Goal: Task Accomplishment & Management: Complete application form

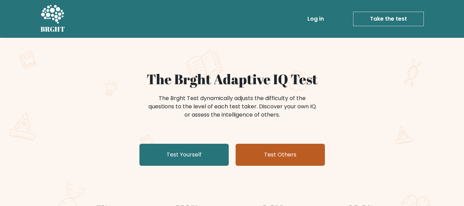
click at [282, 154] on link "Test Others" at bounding box center [280, 155] width 89 height 22
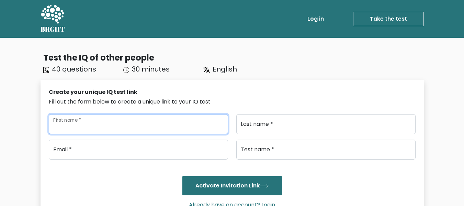
click at [80, 125] on input "First name *" at bounding box center [138, 124] width 179 height 20
type input "Swastik fullara"
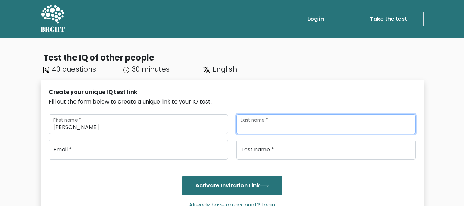
click at [341, 119] on input "Last name *" at bounding box center [325, 124] width 179 height 20
type input "asdf"
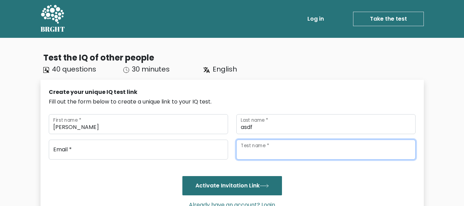
click at [322, 151] on input "Test name *" at bounding box center [325, 149] width 179 height 20
type input "Iq Test"
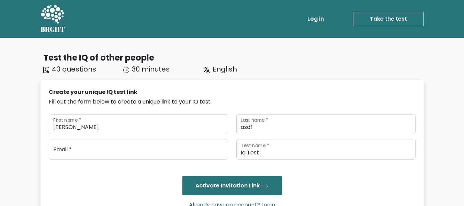
click at [93, 159] on div "Email * Iq Test Test name * Activate Invitation Link Already have an account? L…" at bounding box center [232, 176] width 367 height 75
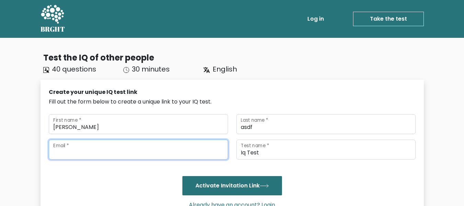
click at [93, 156] on input "email" at bounding box center [138, 149] width 179 height 20
type input "dasf@gmail.com"
click at [182, 176] on button "Activate Invitation Link" at bounding box center [232, 185] width 100 height 19
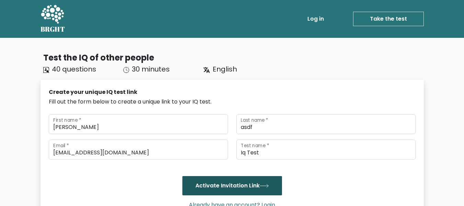
click at [260, 180] on button "Activate Invitation Link" at bounding box center [232, 185] width 100 height 19
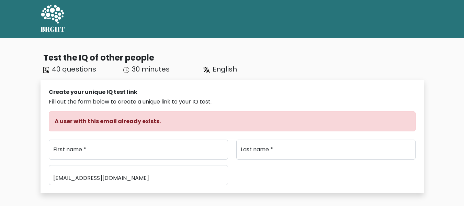
type input "[PERSON_NAME]"
type input "asdf"
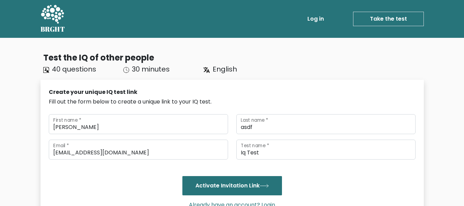
click at [371, 20] on link "Take the test" at bounding box center [388, 19] width 71 height 14
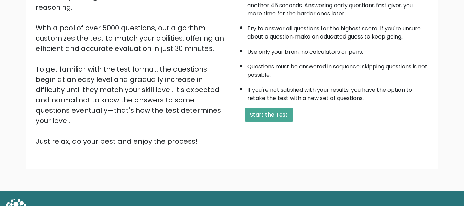
scroll to position [109, 0]
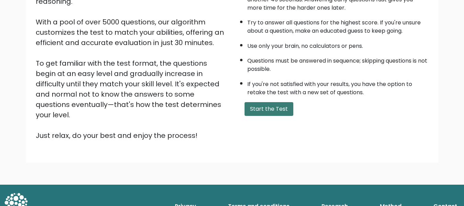
click at [265, 106] on button "Start the Test" at bounding box center [269, 109] width 49 height 14
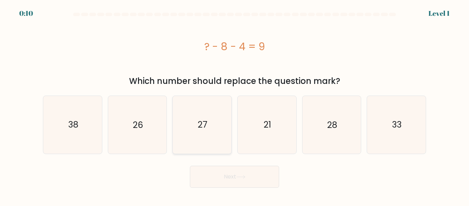
click at [208, 141] on icon "27" at bounding box center [201, 124] width 57 height 57
click at [235, 105] on input "c. 27" at bounding box center [235, 104] width 0 height 2
radio input "true"
click at [221, 172] on button "Next" at bounding box center [234, 177] width 89 height 22
click at [220, 173] on button "Next" at bounding box center [234, 177] width 89 height 22
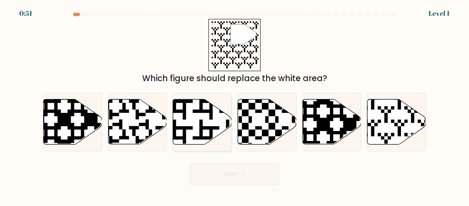
click at [211, 145] on div at bounding box center [201, 122] width 59 height 58
click at [235, 105] on input "c." at bounding box center [235, 104] width 0 height 2
radio input "true"
click at [372, 129] on icon at bounding box center [378, 146] width 106 height 106
click at [235, 105] on input "f." at bounding box center [235, 104] width 0 height 2
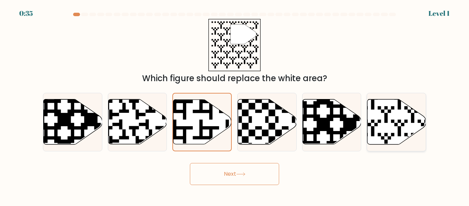
radio input "true"
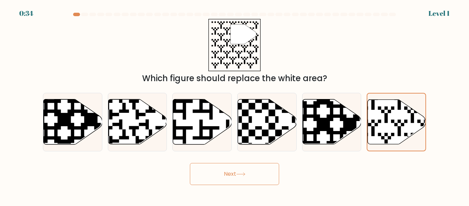
click at [266, 172] on button "Next" at bounding box center [234, 174] width 89 height 22
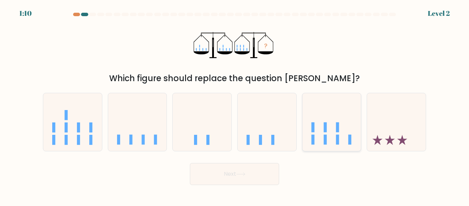
click at [332, 145] on icon at bounding box center [332, 122] width 59 height 48
click at [235, 105] on input "e." at bounding box center [235, 104] width 0 height 2
radio input "true"
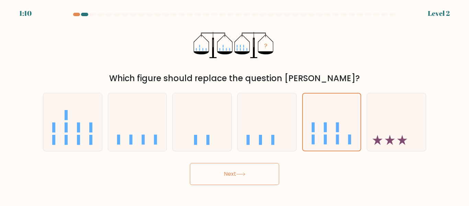
click at [256, 169] on button "Next" at bounding box center [234, 174] width 89 height 22
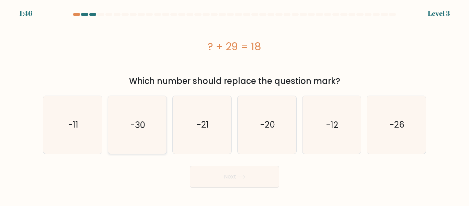
click at [158, 133] on icon "-30" at bounding box center [137, 124] width 57 height 57
click at [235, 105] on input "b. -30" at bounding box center [235, 104] width 0 height 2
radio input "true"
click at [100, 17] on div at bounding box center [235, 16] width 392 height 6
click at [103, 14] on div at bounding box center [100, 14] width 7 height 3
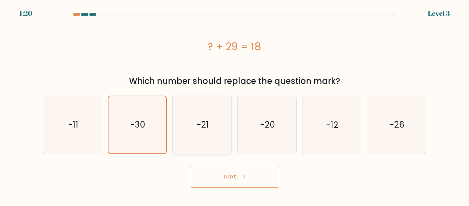
click at [201, 128] on text "-21" at bounding box center [203, 124] width 12 height 12
click at [235, 105] on input "c. -21" at bounding box center [235, 104] width 0 height 2
radio input "true"
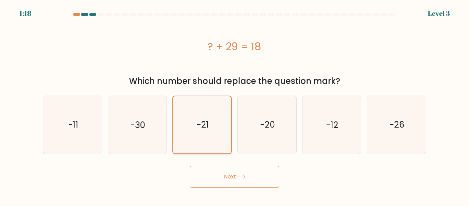
click at [172, 137] on div "-21" at bounding box center [201, 124] width 59 height 58
click at [235, 105] on input "c. -21" at bounding box center [235, 104] width 0 height 2
click at [216, 137] on icon "-21" at bounding box center [202, 124] width 57 height 57
click at [235, 105] on input "c. -21" at bounding box center [235, 104] width 0 height 2
click at [235, 132] on div "d. -20" at bounding box center [267, 124] width 65 height 58
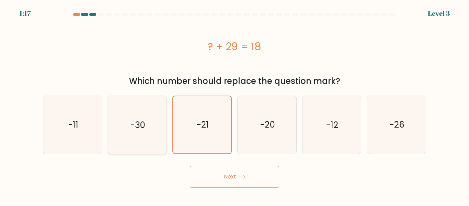
click at [155, 132] on icon "-30" at bounding box center [137, 124] width 57 height 57
click at [235, 105] on input "b. -30" at bounding box center [235, 104] width 0 height 2
radio input "true"
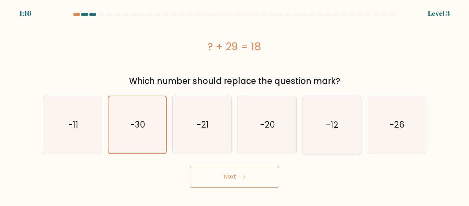
click at [312, 139] on icon "-12" at bounding box center [331, 124] width 57 height 57
click at [235, 105] on input "e. -12" at bounding box center [235, 104] width 0 height 2
radio input "true"
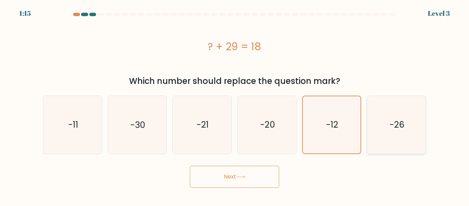
click at [382, 127] on icon "-26" at bounding box center [396, 124] width 57 height 57
click at [235, 105] on input "f. -26" at bounding box center [235, 104] width 0 height 2
radio input "true"
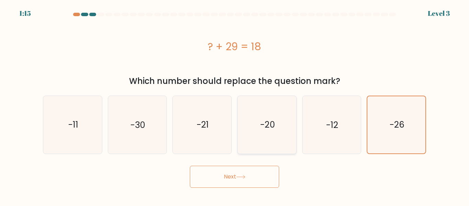
click at [276, 144] on icon "-20" at bounding box center [266, 124] width 57 height 57
click at [235, 105] on input "d. -20" at bounding box center [235, 104] width 0 height 2
radio input "true"
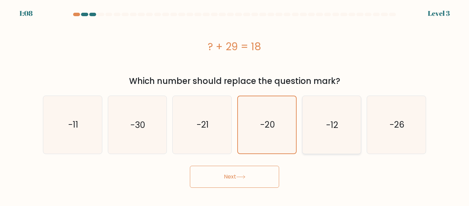
click at [323, 139] on icon "-12" at bounding box center [331, 124] width 57 height 57
click at [235, 105] on input "e. -12" at bounding box center [235, 104] width 0 height 2
radio input "true"
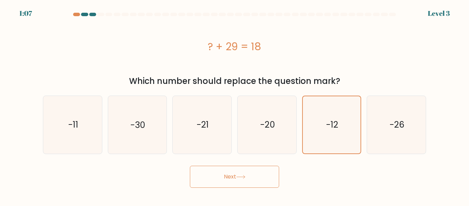
click at [222, 175] on button "Next" at bounding box center [234, 177] width 89 height 22
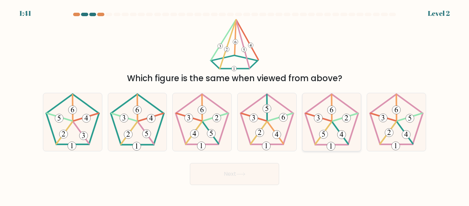
click at [324, 139] on icon at bounding box center [331, 121] width 57 height 57
click at [235, 105] on input "e." at bounding box center [235, 104] width 0 height 2
radio input "true"
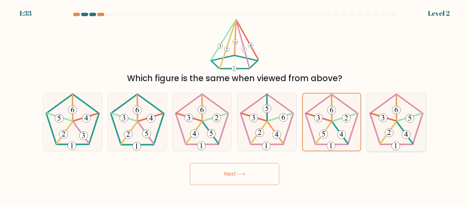
click at [399, 125] on 539 at bounding box center [404, 132] width 15 height 21
click at [235, 105] on input "f." at bounding box center [235, 104] width 0 height 2
radio input "true"
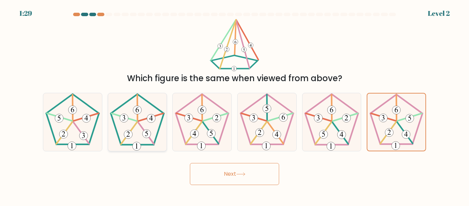
click at [144, 136] on 153 at bounding box center [147, 133] width 9 height 9
click at [235, 105] on input "b." at bounding box center [235, 104] width 0 height 2
radio input "true"
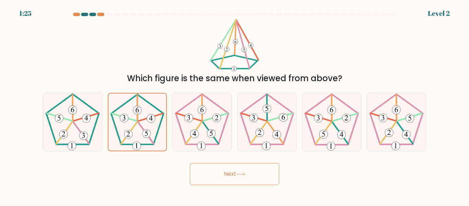
click at [232, 178] on button "Next" at bounding box center [234, 174] width 89 height 22
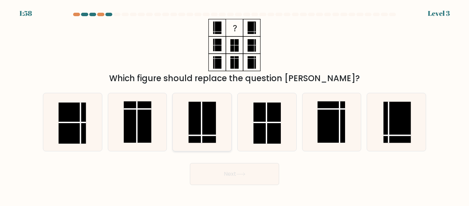
click at [194, 137] on rect at bounding box center [202, 122] width 27 height 41
click at [235, 105] on input "c." at bounding box center [235, 104] width 0 height 2
radio input "true"
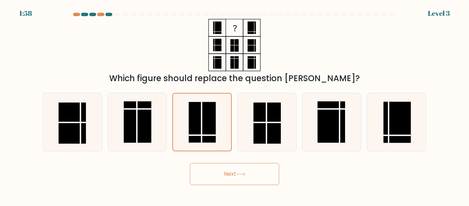
click at [230, 168] on button "Next" at bounding box center [234, 174] width 89 height 22
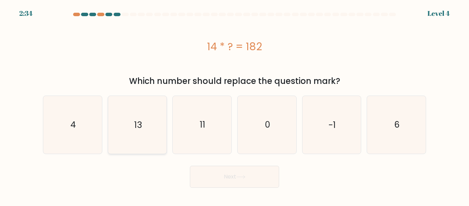
click at [123, 142] on icon "13" at bounding box center [137, 124] width 57 height 57
click at [235, 105] on input "b. 13" at bounding box center [235, 104] width 0 height 2
radio input "true"
click at [218, 165] on div "Next" at bounding box center [235, 174] width 392 height 25
click at [219, 168] on button "Next" at bounding box center [234, 177] width 89 height 22
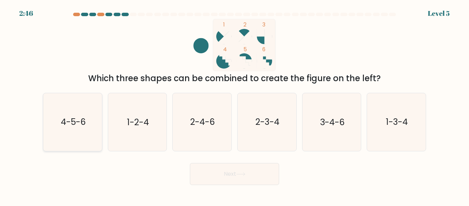
click at [70, 147] on icon "4-5-6" at bounding box center [72, 121] width 57 height 57
click at [235, 105] on input "a. 4-5-6" at bounding box center [235, 104] width 0 height 2
radio input "true"
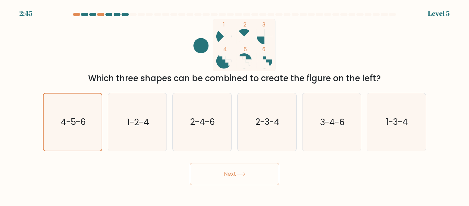
click at [242, 185] on body "2:45 Level 5" at bounding box center [234, 103] width 469 height 206
drag, startPoint x: 237, startPoint y: 183, endPoint x: 234, endPoint y: 175, distance: 8.2
click at [236, 180] on button "Next" at bounding box center [234, 174] width 89 height 22
click at [234, 175] on button "Next" at bounding box center [234, 174] width 89 height 22
click at [226, 172] on button "Next" at bounding box center [234, 174] width 89 height 22
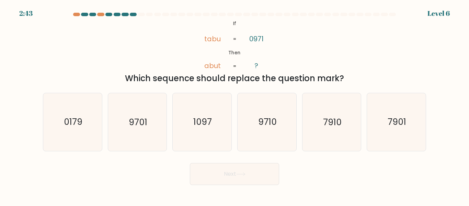
click at [221, 170] on button "Next" at bounding box center [234, 174] width 89 height 22
click at [78, 123] on text "0179" at bounding box center [73, 122] width 19 height 12
click at [235, 105] on input "a. 0179" at bounding box center [235, 104] width 0 height 2
radio input "true"
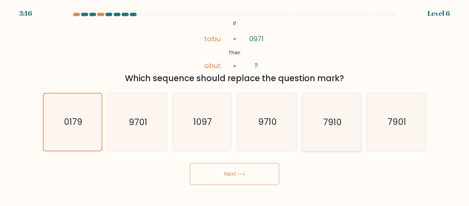
click at [343, 137] on icon "7910" at bounding box center [331, 121] width 57 height 57
click at [235, 105] on input "e. 7910" at bounding box center [235, 104] width 0 height 2
radio input "true"
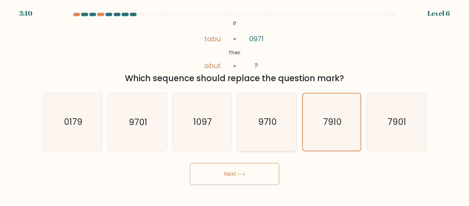
click at [267, 125] on text "9710" at bounding box center [267, 122] width 19 height 12
click at [235, 105] on input "d. 9710" at bounding box center [235, 104] width 0 height 2
radio input "true"
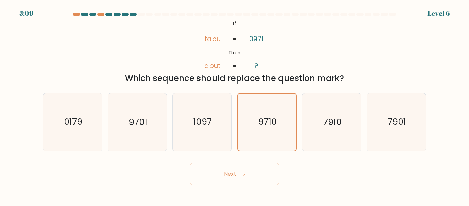
click at [249, 172] on button "Next" at bounding box center [234, 174] width 89 height 22
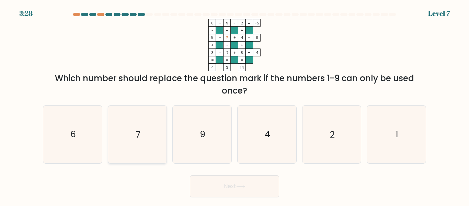
click at [140, 133] on text "7" at bounding box center [138, 134] width 5 height 12
click at [235, 105] on input "b. 7" at bounding box center [235, 104] width 0 height 2
radio input "true"
click at [235, 186] on button "Next" at bounding box center [234, 186] width 89 height 22
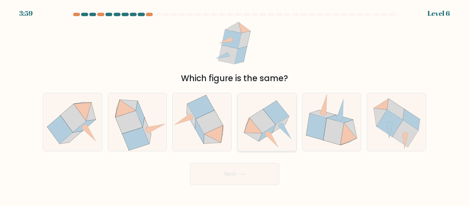
click at [280, 135] on icon at bounding box center [267, 121] width 59 height 53
click at [235, 105] on input "d." at bounding box center [235, 104] width 0 height 2
radio input "true"
click at [256, 172] on button "Next" at bounding box center [234, 174] width 89 height 22
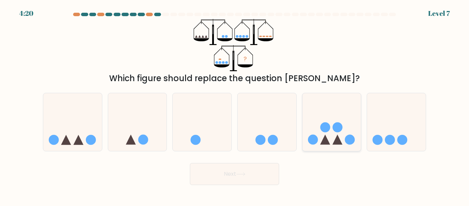
click at [345, 133] on icon at bounding box center [332, 122] width 59 height 48
click at [235, 105] on input "e." at bounding box center [235, 104] width 0 height 2
radio input "true"
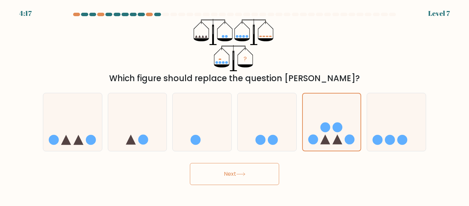
click at [256, 171] on button "Next" at bounding box center [234, 174] width 89 height 22
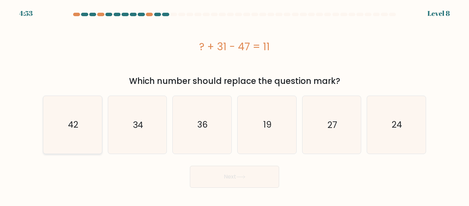
click at [89, 133] on icon "42" at bounding box center [72, 124] width 57 height 57
click at [235, 105] on input "a. 42" at bounding box center [235, 104] width 0 height 2
radio input "true"
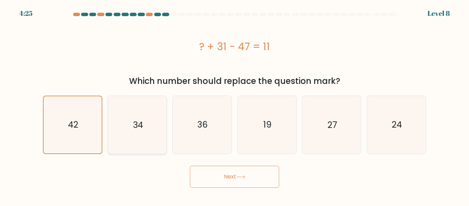
click at [152, 119] on icon "34" at bounding box center [137, 124] width 57 height 57
click at [235, 105] on input "b. 34" at bounding box center [235, 104] width 0 height 2
radio input "true"
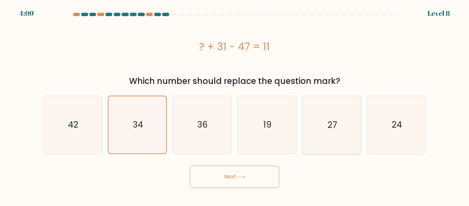
click at [327, 127] on icon "27" at bounding box center [331, 124] width 57 height 57
click at [235, 105] on input "e. 27" at bounding box center [235, 104] width 0 height 2
radio input "true"
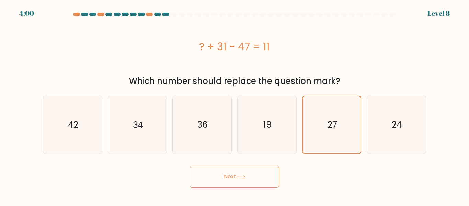
click at [229, 177] on button "Next" at bounding box center [234, 177] width 89 height 22
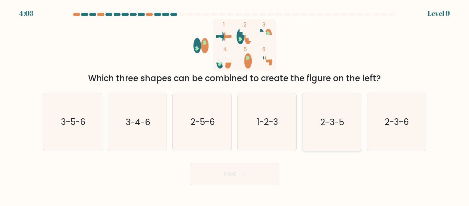
click at [329, 120] on text "2-3-5" at bounding box center [332, 122] width 24 height 12
click at [235, 105] on input "e. 2-3-5" at bounding box center [235, 104] width 0 height 2
radio input "true"
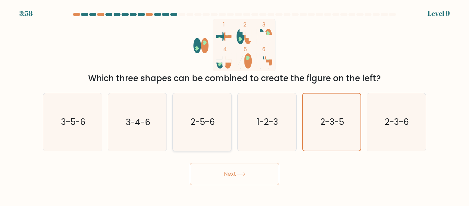
click at [203, 138] on icon "2-5-6" at bounding box center [201, 121] width 57 height 57
click at [235, 105] on input "c. 2-5-6" at bounding box center [235, 104] width 0 height 2
radio input "true"
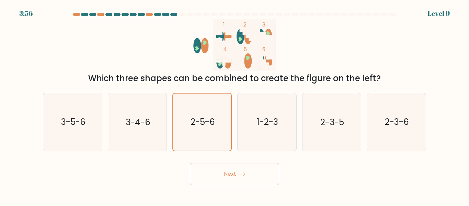
click at [222, 176] on button "Next" at bounding box center [234, 174] width 89 height 22
click at [224, 176] on button "Next" at bounding box center [234, 174] width 89 height 22
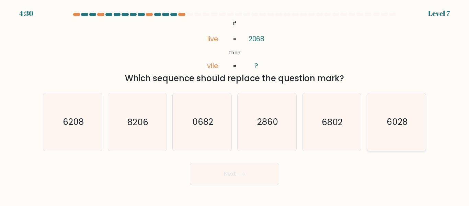
click at [413, 133] on icon "6028" at bounding box center [396, 121] width 57 height 57
click at [235, 105] on input "f. 6028" at bounding box center [235, 104] width 0 height 2
radio input "true"
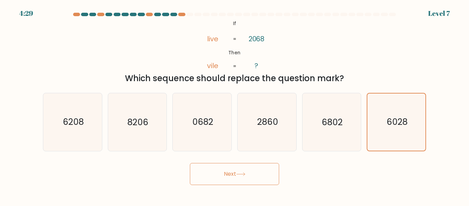
click at [227, 182] on button "Next" at bounding box center [234, 174] width 89 height 22
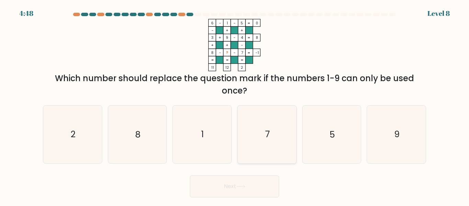
click at [248, 126] on icon "7" at bounding box center [266, 133] width 57 height 57
click at [235, 105] on input "d. 7" at bounding box center [235, 104] width 0 height 2
radio input "true"
click at [386, 115] on icon "9" at bounding box center [396, 133] width 57 height 57
click at [235, 105] on input "f. 9" at bounding box center [235, 104] width 0 height 2
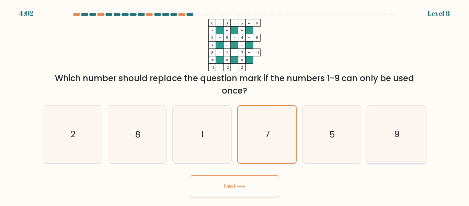
radio input "true"
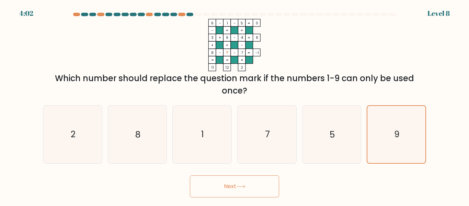
click at [253, 192] on button "Next" at bounding box center [234, 186] width 89 height 22
click at [258, 178] on button "Next" at bounding box center [234, 186] width 89 height 22
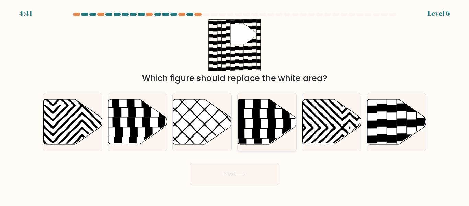
click at [259, 131] on icon at bounding box center [256, 132] width 8 height 9
click at [235, 105] on input "d." at bounding box center [235, 104] width 0 height 2
radio input "true"
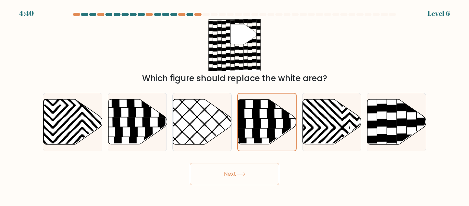
click at [244, 177] on button "Next" at bounding box center [234, 174] width 89 height 22
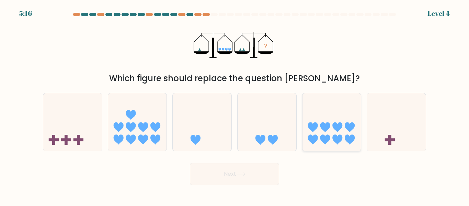
click at [303, 142] on icon at bounding box center [332, 122] width 59 height 48
click at [235, 105] on input "e." at bounding box center [235, 104] width 0 height 2
radio input "true"
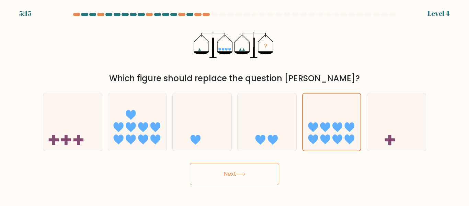
click at [252, 179] on button "Next" at bounding box center [234, 174] width 89 height 22
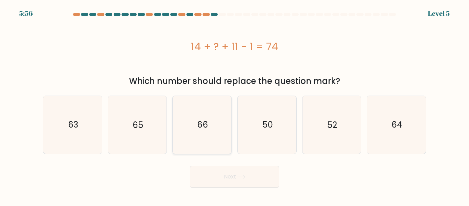
drag, startPoint x: 189, startPoint y: 138, endPoint x: 227, endPoint y: 182, distance: 58.0
click at [189, 138] on icon "66" at bounding box center [201, 124] width 57 height 57
click at [235, 105] on input "c. 66" at bounding box center [235, 104] width 0 height 2
radio input "true"
click at [227, 182] on button "Next" at bounding box center [234, 177] width 89 height 22
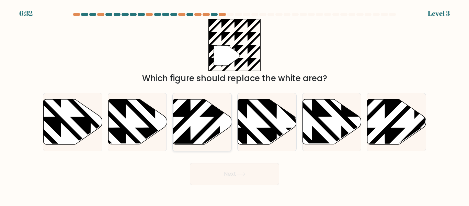
click at [194, 134] on icon at bounding box center [202, 121] width 59 height 45
click at [235, 105] on input "c." at bounding box center [235, 104] width 0 height 2
radio input "true"
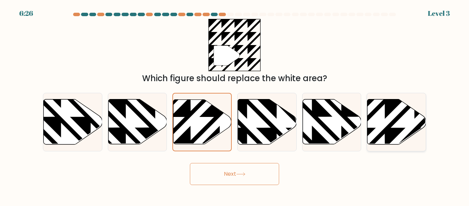
click at [376, 128] on icon at bounding box center [397, 121] width 59 height 45
click at [235, 105] on input "f." at bounding box center [235, 104] width 0 height 2
radio input "true"
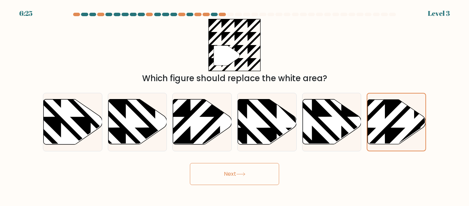
click at [194, 180] on button "Next" at bounding box center [234, 174] width 89 height 22
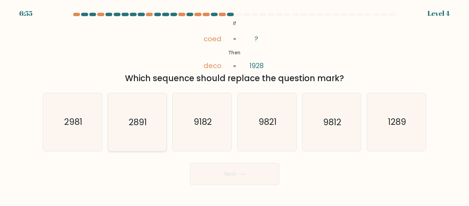
click at [145, 136] on icon "2891" at bounding box center [137, 121] width 57 height 57
click at [235, 105] on input "b. 2891" at bounding box center [235, 104] width 0 height 2
radio input "true"
click at [234, 170] on button "Next" at bounding box center [234, 174] width 89 height 22
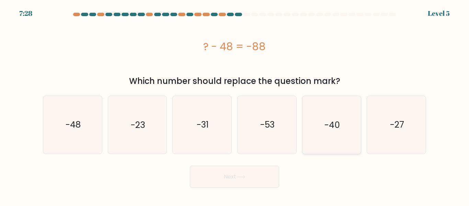
click at [334, 140] on icon "-40" at bounding box center [331, 124] width 57 height 57
click at [235, 105] on input "e. -40" at bounding box center [235, 104] width 0 height 2
radio input "true"
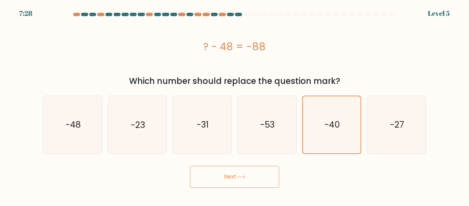
click at [265, 178] on button "Next" at bounding box center [234, 177] width 89 height 22
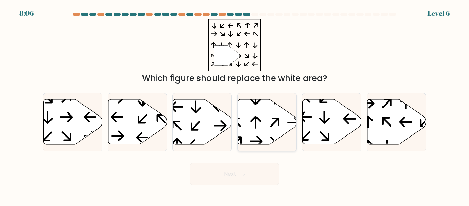
click at [266, 113] on icon at bounding box center [267, 121] width 59 height 45
click at [235, 105] on input "d." at bounding box center [235, 104] width 0 height 2
radio input "true"
click at [244, 173] on icon at bounding box center [240, 174] width 9 height 4
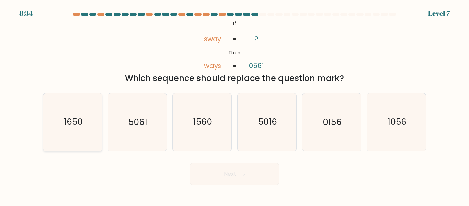
click at [76, 132] on icon "1650" at bounding box center [72, 121] width 57 height 57
click at [235, 105] on input "a. 1650" at bounding box center [235, 104] width 0 height 2
radio input "true"
click at [222, 170] on button "Next" at bounding box center [234, 174] width 89 height 22
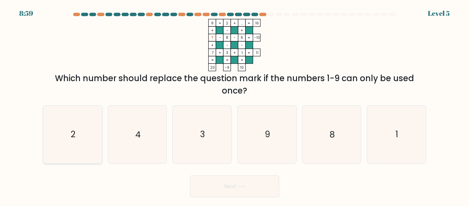
click at [100, 149] on icon "2" at bounding box center [72, 133] width 57 height 57
click at [235, 105] on input "a. 2" at bounding box center [235, 104] width 0 height 2
radio input "true"
click at [249, 190] on button "Next" at bounding box center [234, 186] width 89 height 22
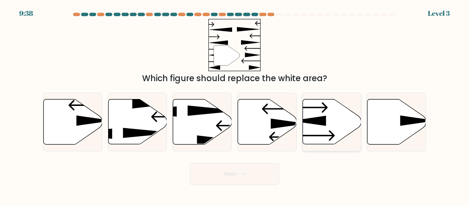
click at [326, 136] on icon at bounding box center [313, 136] width 43 height 10
click at [235, 105] on input "e." at bounding box center [235, 104] width 0 height 2
radio input "true"
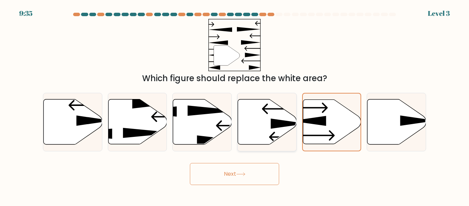
click at [242, 141] on icon at bounding box center [267, 121] width 59 height 45
click at [235, 105] on input "d." at bounding box center [235, 104] width 0 height 2
radio input "true"
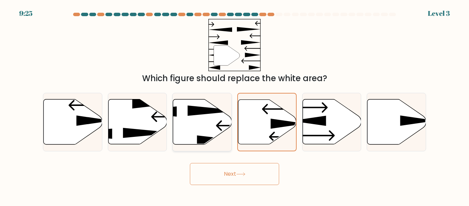
click at [193, 149] on div at bounding box center [201, 122] width 59 height 58
click at [235, 105] on input "c." at bounding box center [235, 104] width 0 height 2
radio input "true"
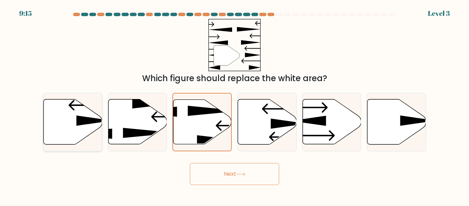
click at [75, 137] on icon at bounding box center [73, 121] width 59 height 45
click at [235, 105] on input "a." at bounding box center [235, 104] width 0 height 2
radio input "true"
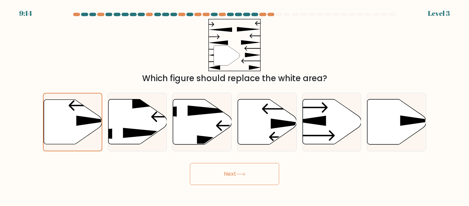
click at [229, 177] on button "Next" at bounding box center [234, 174] width 89 height 22
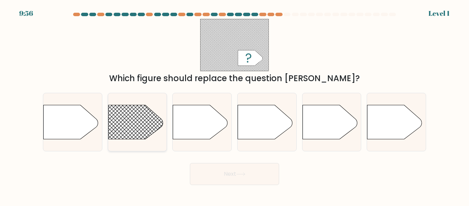
click at [149, 125] on rect at bounding box center [100, 93] width 152 height 116
click at [235, 105] on input "b." at bounding box center [235, 104] width 0 height 2
radio input "true"
click at [230, 177] on button "Next" at bounding box center [234, 174] width 89 height 22
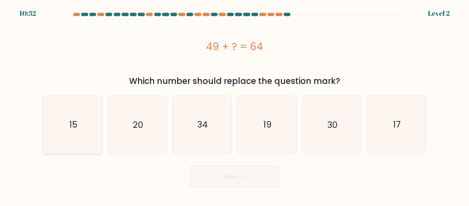
click at [71, 113] on icon "15" at bounding box center [72, 124] width 57 height 57
click at [235, 105] on input "a. 15" at bounding box center [235, 104] width 0 height 2
radio input "true"
click at [264, 179] on button "Next" at bounding box center [234, 177] width 89 height 22
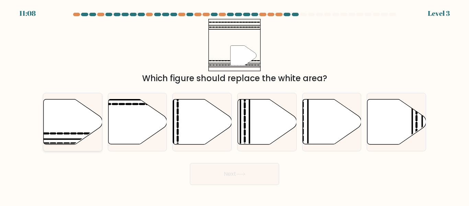
click at [88, 117] on icon at bounding box center [73, 121] width 59 height 45
click at [235, 105] on input "a." at bounding box center [235, 104] width 0 height 2
radio input "true"
click at [226, 175] on button "Next" at bounding box center [234, 174] width 89 height 22
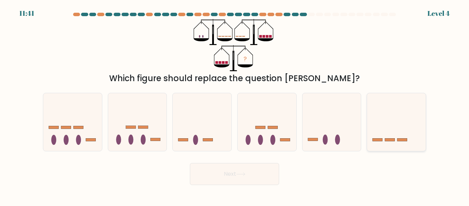
click at [416, 144] on icon at bounding box center [396, 122] width 59 height 48
click at [235, 105] on input "f." at bounding box center [235, 104] width 0 height 2
radio input "true"
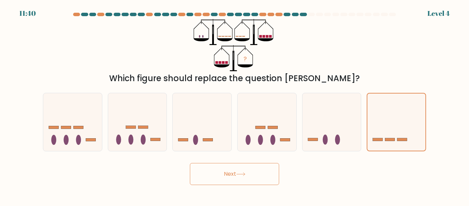
click at [244, 173] on icon at bounding box center [240, 174] width 9 height 4
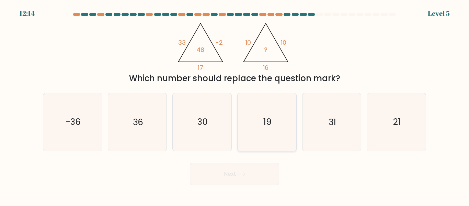
click at [293, 117] on icon "19" at bounding box center [266, 121] width 57 height 57
click at [235, 105] on input "d. 19" at bounding box center [235, 104] width 0 height 2
radio input "true"
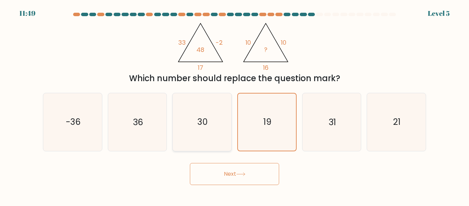
click at [225, 139] on icon "30" at bounding box center [201, 121] width 57 height 57
click at [235, 105] on input "c. 30" at bounding box center [235, 104] width 0 height 2
radio input "true"
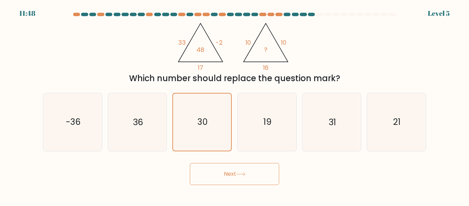
click at [235, 179] on button "Next" at bounding box center [234, 174] width 89 height 22
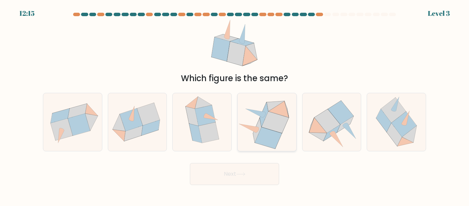
click at [280, 123] on icon at bounding box center [275, 122] width 27 height 22
click at [235, 105] on input "d." at bounding box center [235, 104] width 0 height 2
radio input "true"
click at [260, 182] on button "Next" at bounding box center [234, 174] width 89 height 22
click at [258, 174] on button "Next" at bounding box center [234, 174] width 89 height 22
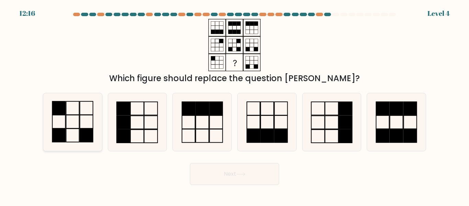
click at [79, 127] on rect at bounding box center [72, 121] width 13 height 13
click at [235, 105] on input "a." at bounding box center [235, 104] width 0 height 2
radio input "true"
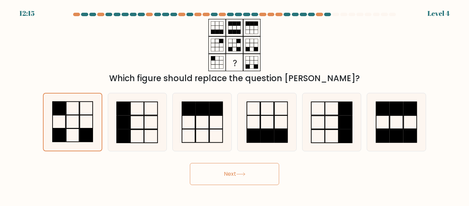
click at [234, 175] on button "Next" at bounding box center [234, 174] width 89 height 22
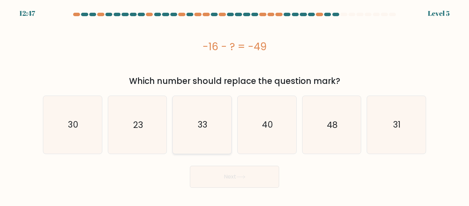
click at [223, 131] on icon "33" at bounding box center [201, 124] width 57 height 57
click at [235, 105] on input "c. 33" at bounding box center [235, 104] width 0 height 2
radio input "true"
click at [223, 131] on icon "33" at bounding box center [202, 124] width 57 height 57
click at [235, 105] on input "c. 33" at bounding box center [235, 104] width 0 height 2
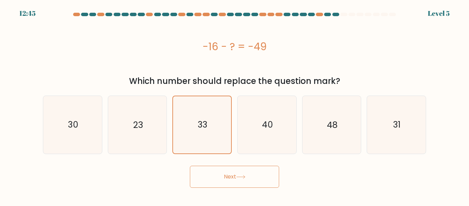
click at [236, 185] on button "Next" at bounding box center [234, 177] width 89 height 22
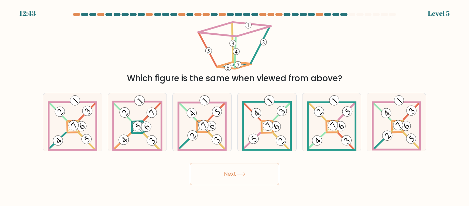
click at [236, 180] on button "Next" at bounding box center [234, 174] width 89 height 22
click at [265, 147] on icon at bounding box center [267, 121] width 50 height 57
click at [235, 105] on input "d." at bounding box center [235, 104] width 0 height 2
radio input "true"
drag, startPoint x: 203, startPoint y: 143, endPoint x: 202, endPoint y: 148, distance: 4.9
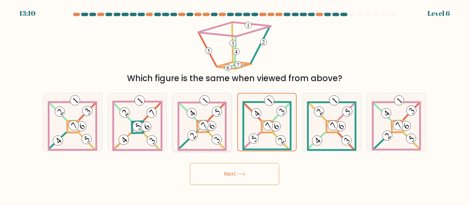
click at [203, 143] on icon at bounding box center [202, 121] width 49 height 57
click at [235, 105] on input "c." at bounding box center [235, 104] width 0 height 2
radio input "true"
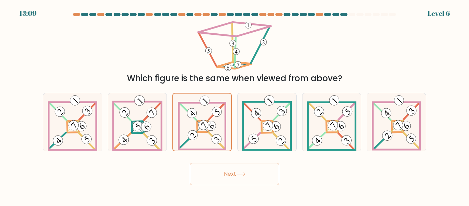
click at [229, 176] on button "Next" at bounding box center [234, 174] width 89 height 22
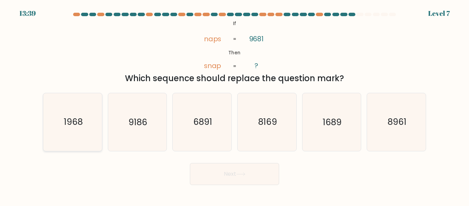
click at [88, 135] on icon "1968" at bounding box center [72, 121] width 57 height 57
click at [235, 105] on input "a. 1968" at bounding box center [235, 104] width 0 height 2
radio input "true"
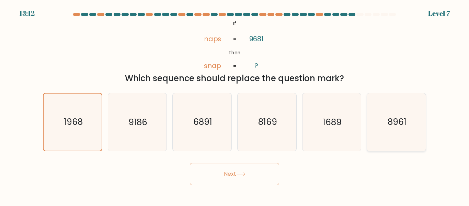
click at [384, 130] on icon "8961" at bounding box center [396, 121] width 57 height 57
click at [235, 105] on input "f. 8961" at bounding box center [235, 104] width 0 height 2
radio input "true"
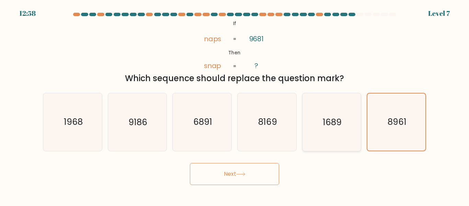
click at [319, 129] on icon "1689" at bounding box center [331, 121] width 57 height 57
click at [235, 105] on input "e. 1689" at bounding box center [235, 104] width 0 height 2
radio input "true"
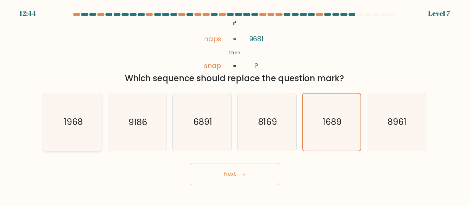
click at [43, 122] on div "1968" at bounding box center [72, 122] width 59 height 58
click at [235, 105] on input "a. 1968" at bounding box center [235, 104] width 0 height 2
radio input "true"
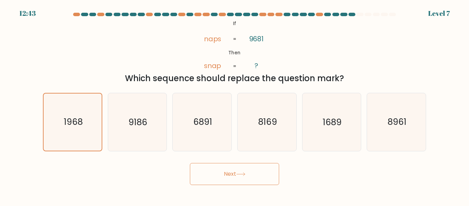
click at [217, 168] on button "Next" at bounding box center [234, 174] width 89 height 22
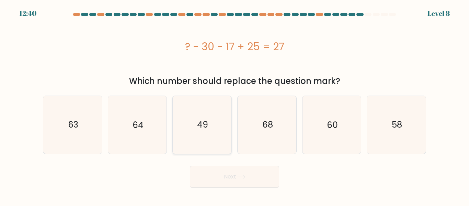
drag, startPoint x: 231, startPoint y: 107, endPoint x: 214, endPoint y: 119, distance: 21.2
click at [231, 108] on div "49" at bounding box center [201, 124] width 59 height 58
click at [235, 105] on input "c. 49" at bounding box center [235, 104] width 0 height 2
radio input "true"
click at [226, 179] on button "Next" at bounding box center [234, 177] width 89 height 22
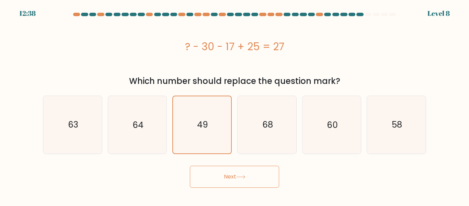
click at [226, 173] on button "Next" at bounding box center [234, 177] width 89 height 22
click at [224, 173] on button "Next" at bounding box center [234, 177] width 89 height 22
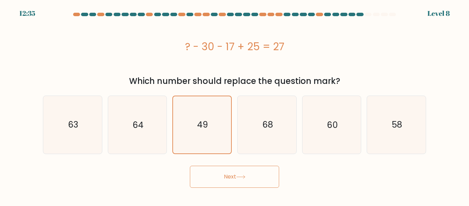
click at [224, 173] on button "Next" at bounding box center [234, 177] width 89 height 22
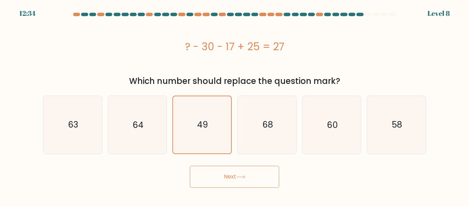
click at [224, 173] on button "Next" at bounding box center [234, 177] width 89 height 22
click at [222, 135] on icon "49" at bounding box center [202, 124] width 57 height 57
click at [235, 105] on input "c. 49" at bounding box center [235, 104] width 0 height 2
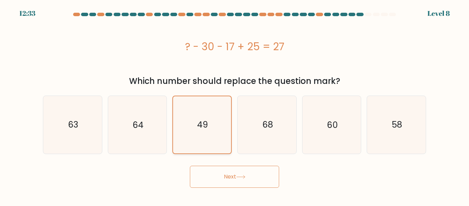
click at [222, 135] on icon "49" at bounding box center [202, 124] width 57 height 57
click at [235, 105] on input "c. 49" at bounding box center [235, 104] width 0 height 2
click at [232, 175] on button "Next" at bounding box center [234, 177] width 89 height 22
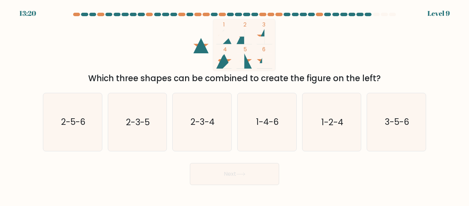
click at [232, 175] on button "Next" at bounding box center [234, 174] width 89 height 22
click at [217, 140] on icon "2-3-4" at bounding box center [201, 121] width 57 height 57
click at [235, 105] on input "c. 2-3-4" at bounding box center [235, 104] width 0 height 2
radio input "true"
click at [250, 139] on icon "1-4-6" at bounding box center [266, 121] width 57 height 57
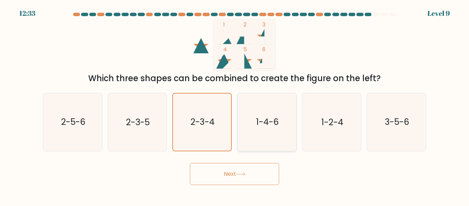
click at [235, 105] on input "d. 1-4-6" at bounding box center [235, 104] width 0 height 2
radio input "true"
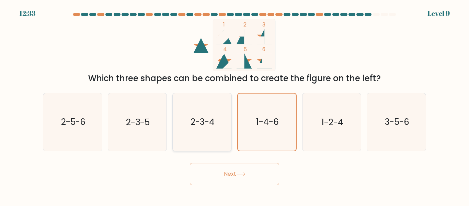
click at [211, 130] on icon "2-3-4" at bounding box center [201, 121] width 57 height 57
click at [235, 105] on input "c. 2-3-4" at bounding box center [235, 104] width 0 height 2
radio input "true"
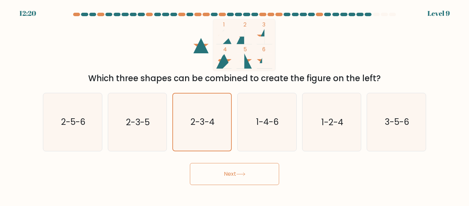
click at [241, 180] on button "Next" at bounding box center [234, 174] width 89 height 22
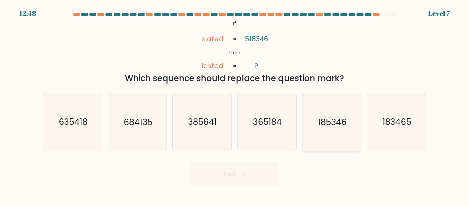
click at [323, 138] on icon "185346" at bounding box center [331, 121] width 57 height 57
click at [235, 105] on input "e. 185346" at bounding box center [235, 104] width 0 height 2
radio input "true"
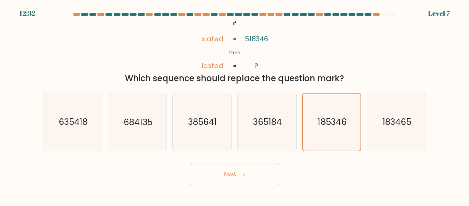
click at [227, 168] on button "Next" at bounding box center [234, 174] width 89 height 22
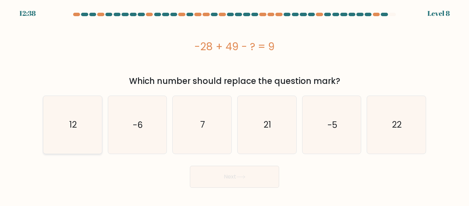
click at [46, 144] on icon "12" at bounding box center [72, 124] width 57 height 57
click at [235, 105] on input "a. 12" at bounding box center [235, 104] width 0 height 2
radio input "true"
click at [234, 168] on button "Next" at bounding box center [234, 177] width 89 height 22
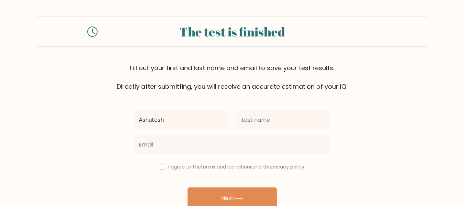
type input "Ashutosh"
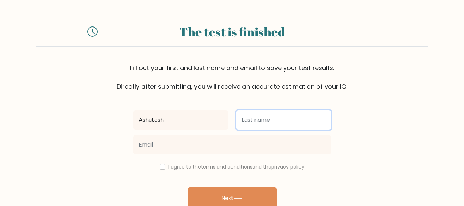
click at [283, 116] on input "text" at bounding box center [283, 119] width 95 height 19
type input "Dhyani"
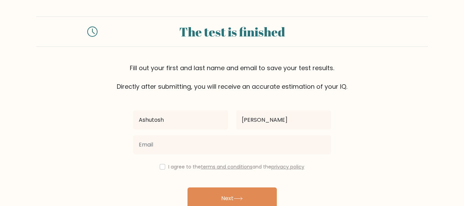
click at [199, 155] on div at bounding box center [232, 144] width 206 height 25
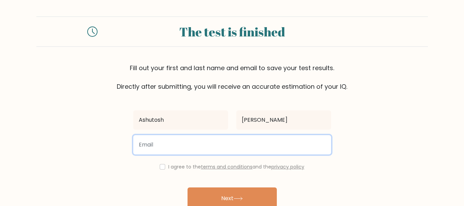
click at [208, 148] on input "email" at bounding box center [232, 144] width 198 height 19
type input "gamerayush.5@gmail.com"
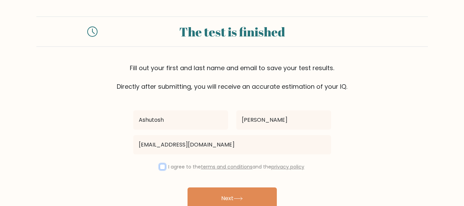
click at [162, 167] on input "checkbox" at bounding box center [162, 166] width 5 height 5
checkbox input "true"
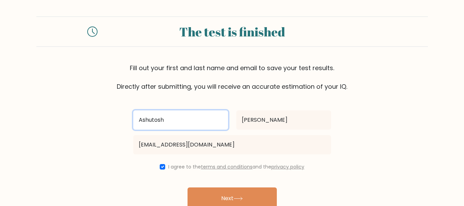
click at [187, 116] on input "Ashutosh" at bounding box center [180, 119] width 95 height 19
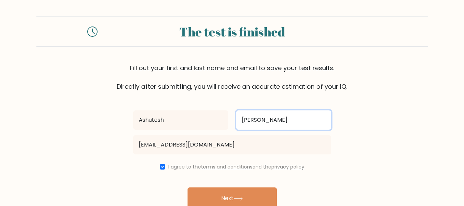
drag, startPoint x: 281, startPoint y: 124, endPoint x: 203, endPoint y: 122, distance: 78.3
click at [203, 122] on div "Ashutosh Dhyani" at bounding box center [232, 120] width 206 height 25
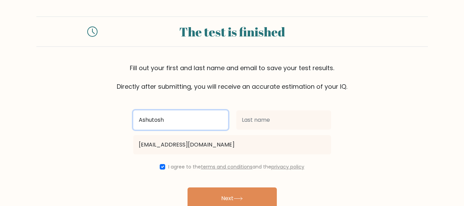
drag, startPoint x: 189, startPoint y: 113, endPoint x: 316, endPoint y: 184, distance: 145.5
click at [464, 194] on html "The test is finished Fill out your first and last name and email to save your t…" at bounding box center [232, 120] width 464 height 241
type input "A"
type input "[PERSON_NAME]"
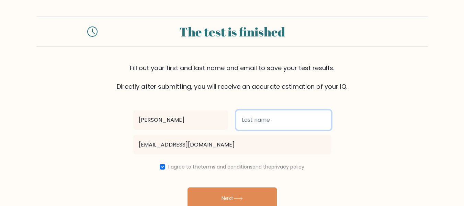
click at [264, 128] on input "text" at bounding box center [283, 119] width 95 height 19
type input "Kumar"
click at [188, 187] on button "Next" at bounding box center [232, 198] width 89 height 22
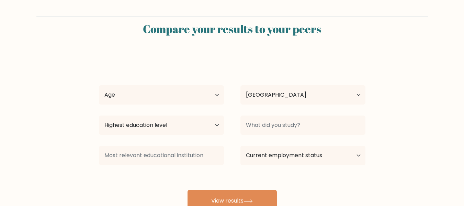
select select "IN"
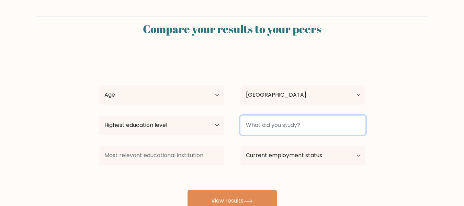
click at [352, 125] on input at bounding box center [302, 124] width 125 height 19
type input "10"
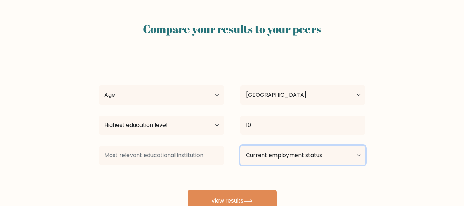
click at [244, 156] on select "Current employment status Employed Student Retired Other / prefer not to answer" at bounding box center [302, 155] width 125 height 19
select select "student"
click at [240, 146] on select "Current employment status Employed Student Retired Other / prefer not to answer" at bounding box center [302, 155] width 125 height 19
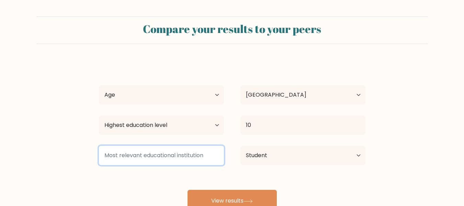
click at [180, 157] on input at bounding box center [161, 155] width 125 height 19
type input "d"
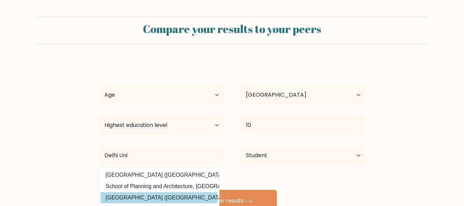
click at [161, 198] on option "[GEOGRAPHIC_DATA] ([GEOGRAPHIC_DATA])" at bounding box center [159, 197] width 117 height 11
type input "[GEOGRAPHIC_DATA]"
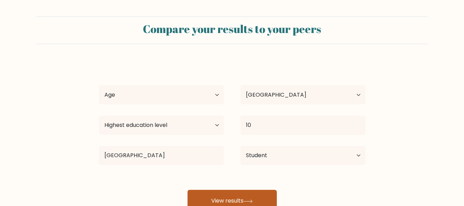
click at [216, 199] on button "View results" at bounding box center [232, 201] width 89 height 22
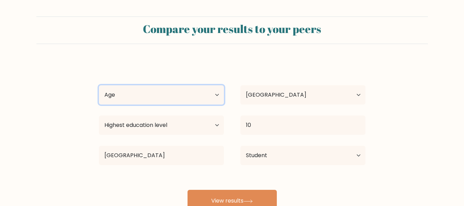
click at [161, 97] on select "Age Under [DEMOGRAPHIC_DATA] [DEMOGRAPHIC_DATA] [DEMOGRAPHIC_DATA] [DEMOGRAPHIC…" at bounding box center [161, 94] width 125 height 19
select select "min_18"
click at [99, 85] on select "Age Under [DEMOGRAPHIC_DATA] [DEMOGRAPHIC_DATA] [DEMOGRAPHIC_DATA] [DEMOGRAPHIC…" at bounding box center [161, 94] width 125 height 19
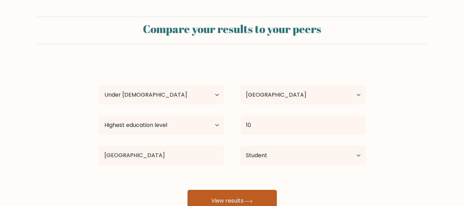
click at [211, 196] on button "View results" at bounding box center [232, 201] width 89 height 22
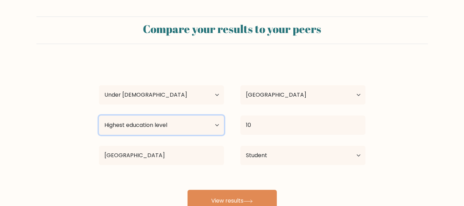
click at [208, 126] on select "Highest education level No schooling Primary Lower Secondary Upper Secondary Oc…" at bounding box center [161, 124] width 125 height 19
select select "upper_secondary"
click at [99, 115] on select "Highest education level No schooling Primary Lower Secondary Upper Secondary Oc…" at bounding box center [161, 124] width 125 height 19
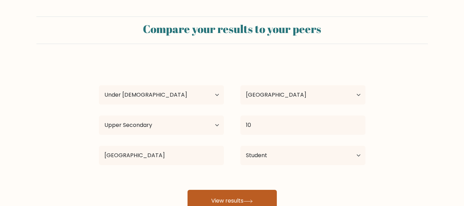
click at [216, 197] on button "View results" at bounding box center [232, 201] width 89 height 22
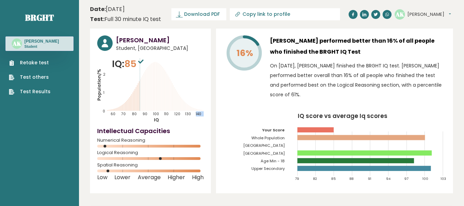
drag, startPoint x: 135, startPoint y: 103, endPoint x: 156, endPoint y: 98, distance: 22.2
click at [156, 98] on icon "Population/% IQ 0 1 2 60 70 80 90 100 110 120 130 140" at bounding box center [150, 90] width 106 height 66
